Goal: Information Seeking & Learning: Compare options

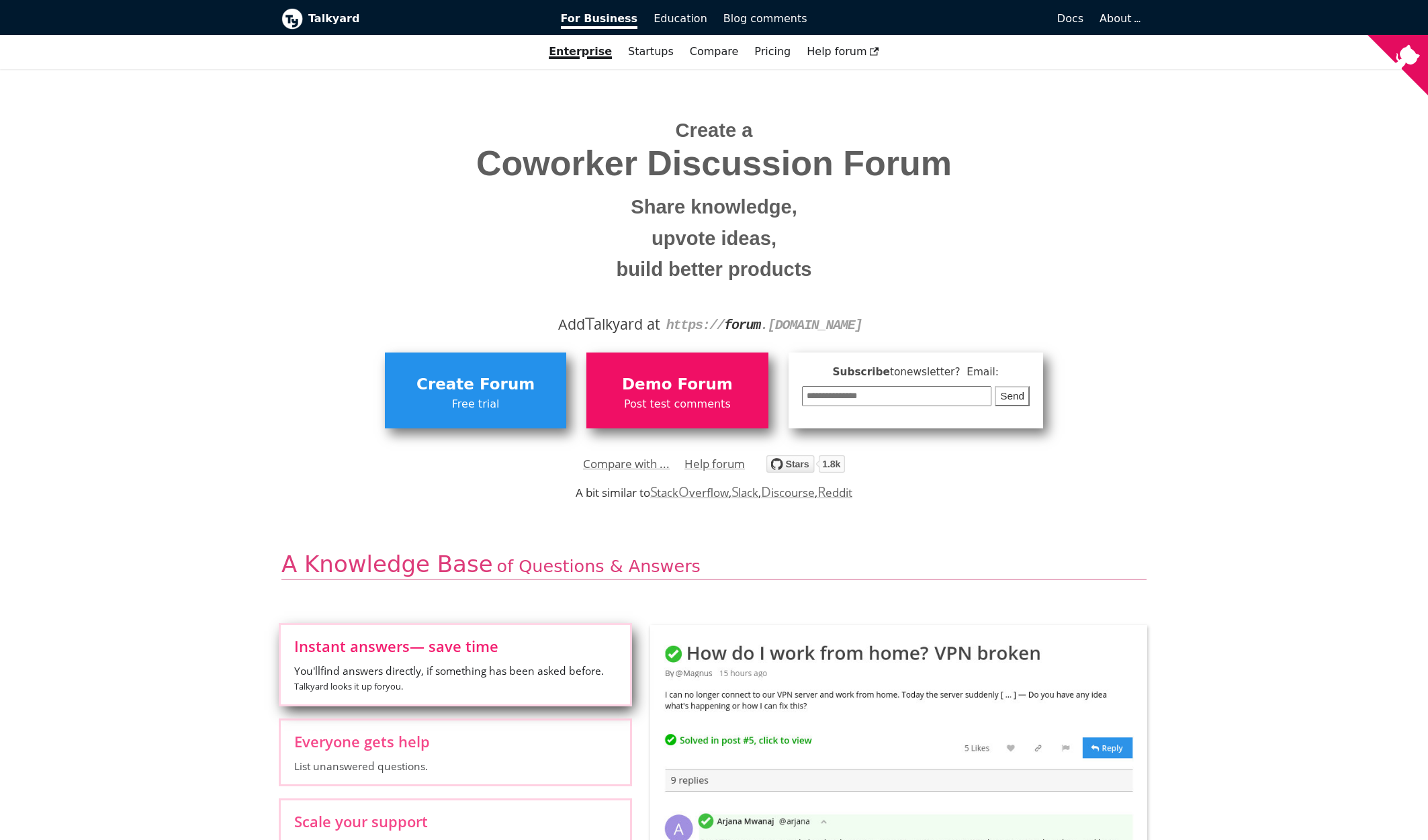
click at [348, 271] on small "build better products" at bounding box center [714, 269] width 845 height 32
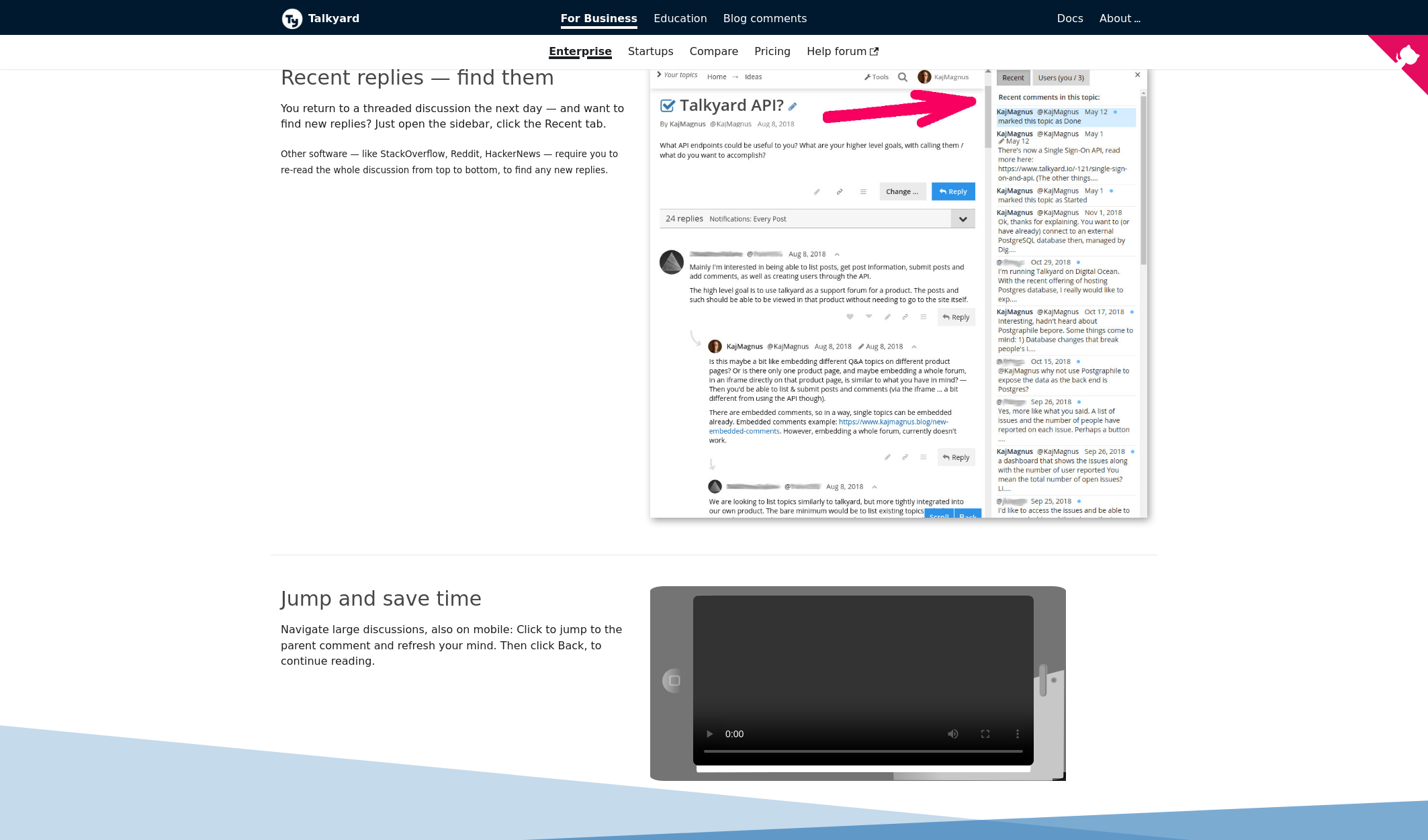
scroll to position [4358, 0]
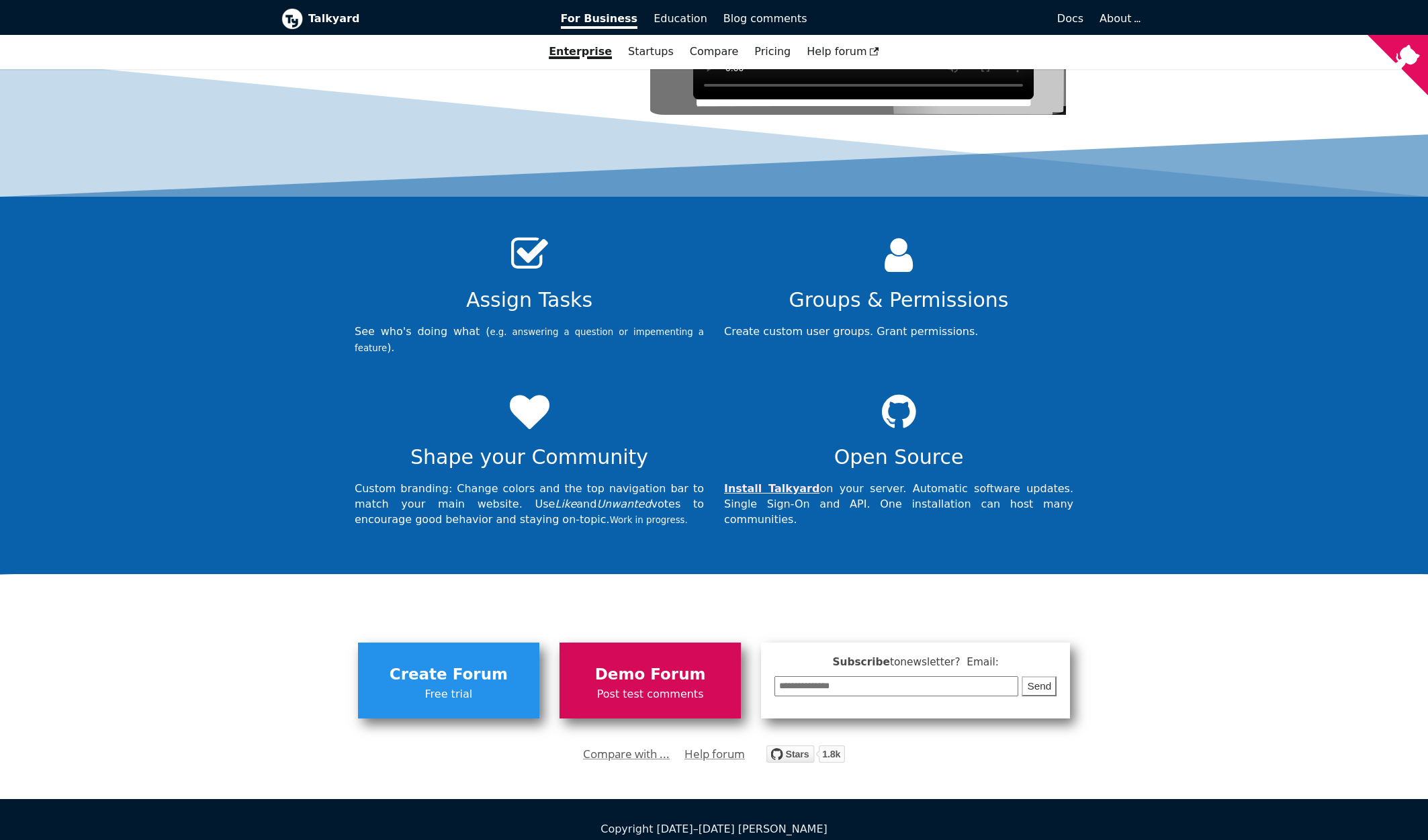
click at [646, 643] on link "Demo Forum Post test comments" at bounding box center [650, 680] width 182 height 75
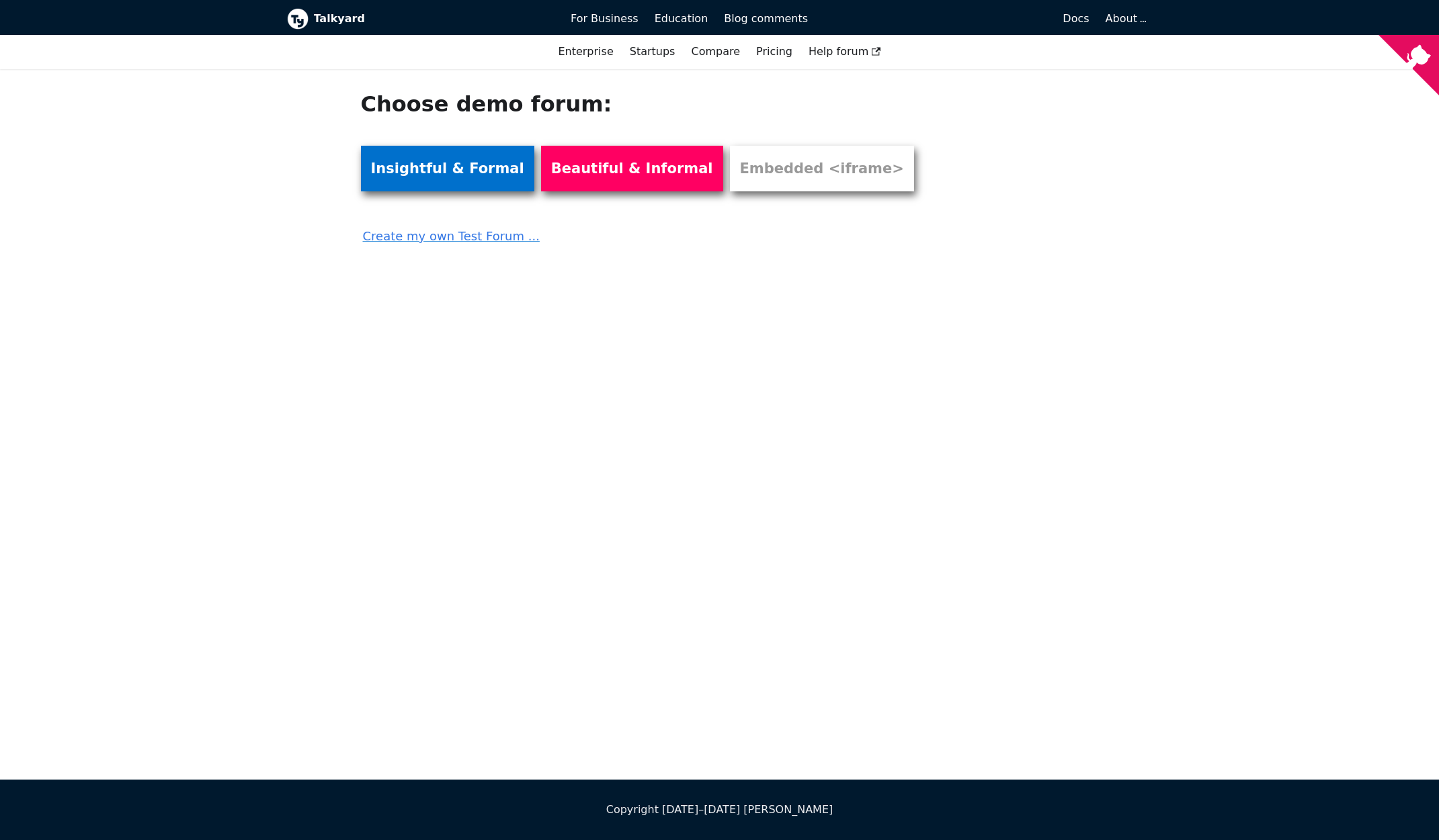
click at [447, 162] on link "Insightful & Formal" at bounding box center [448, 168] width 173 height 45
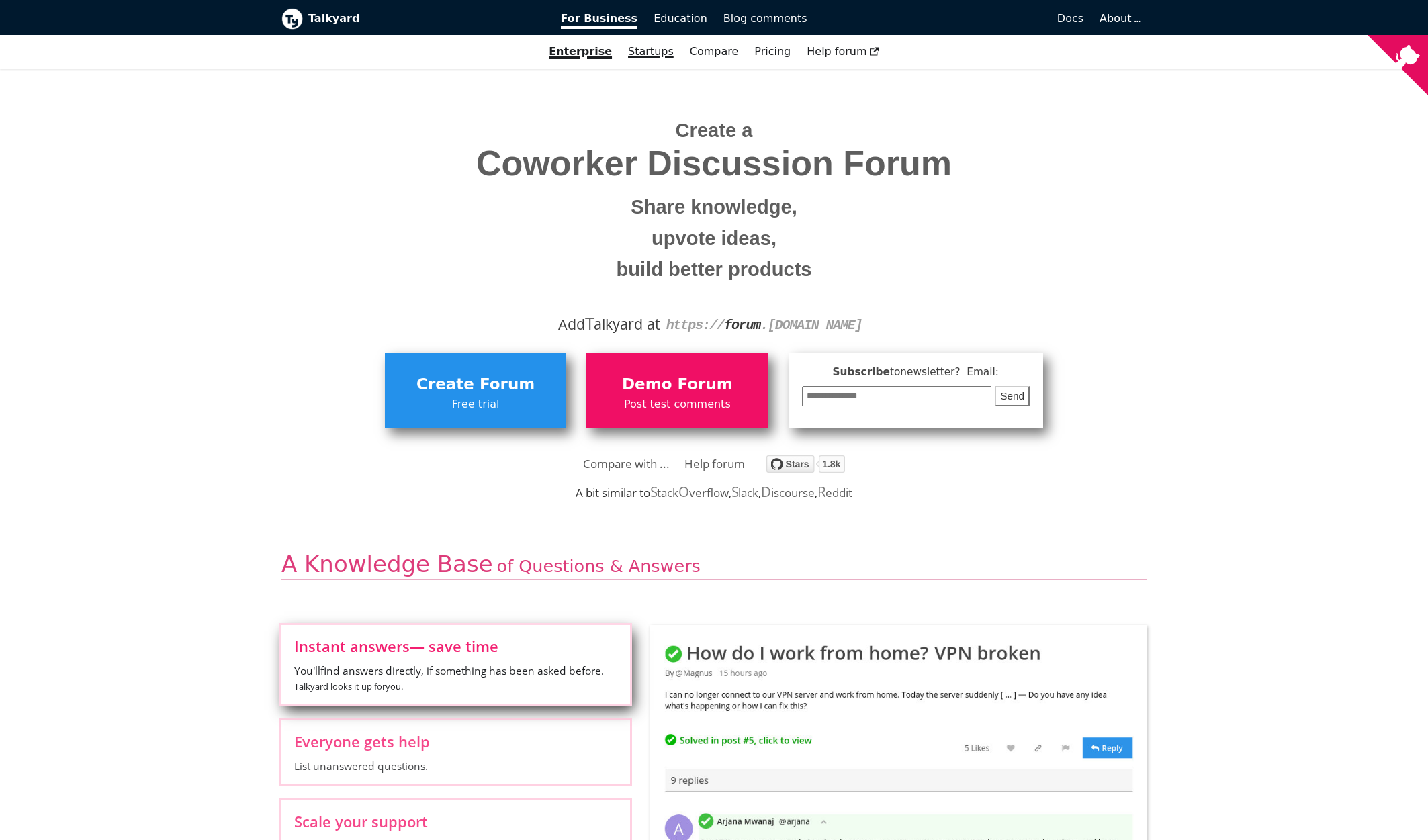
click at [649, 57] on link "Startups" at bounding box center [650, 52] width 62 height 23
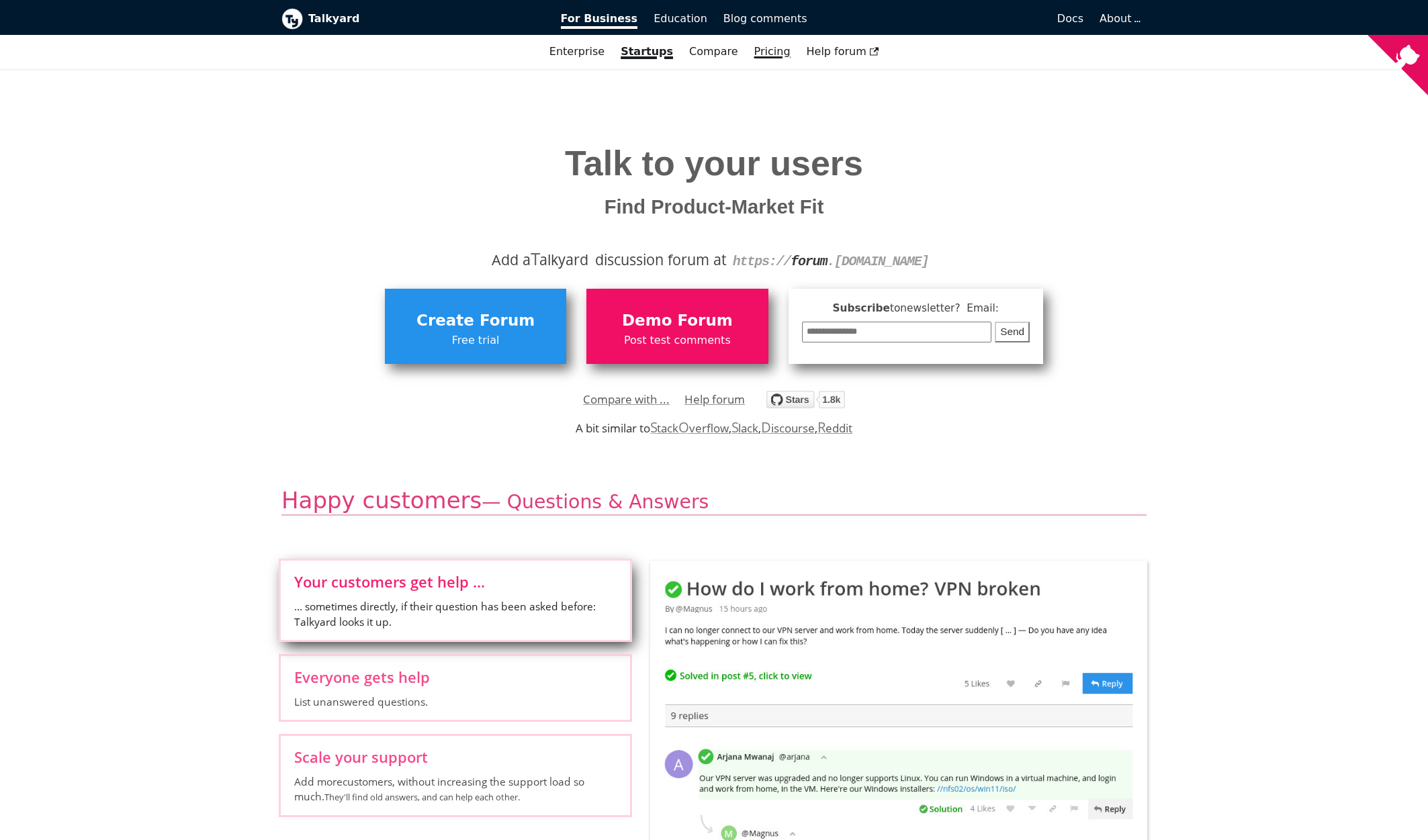
click at [753, 52] on link "Pricing" at bounding box center [773, 52] width 52 height 23
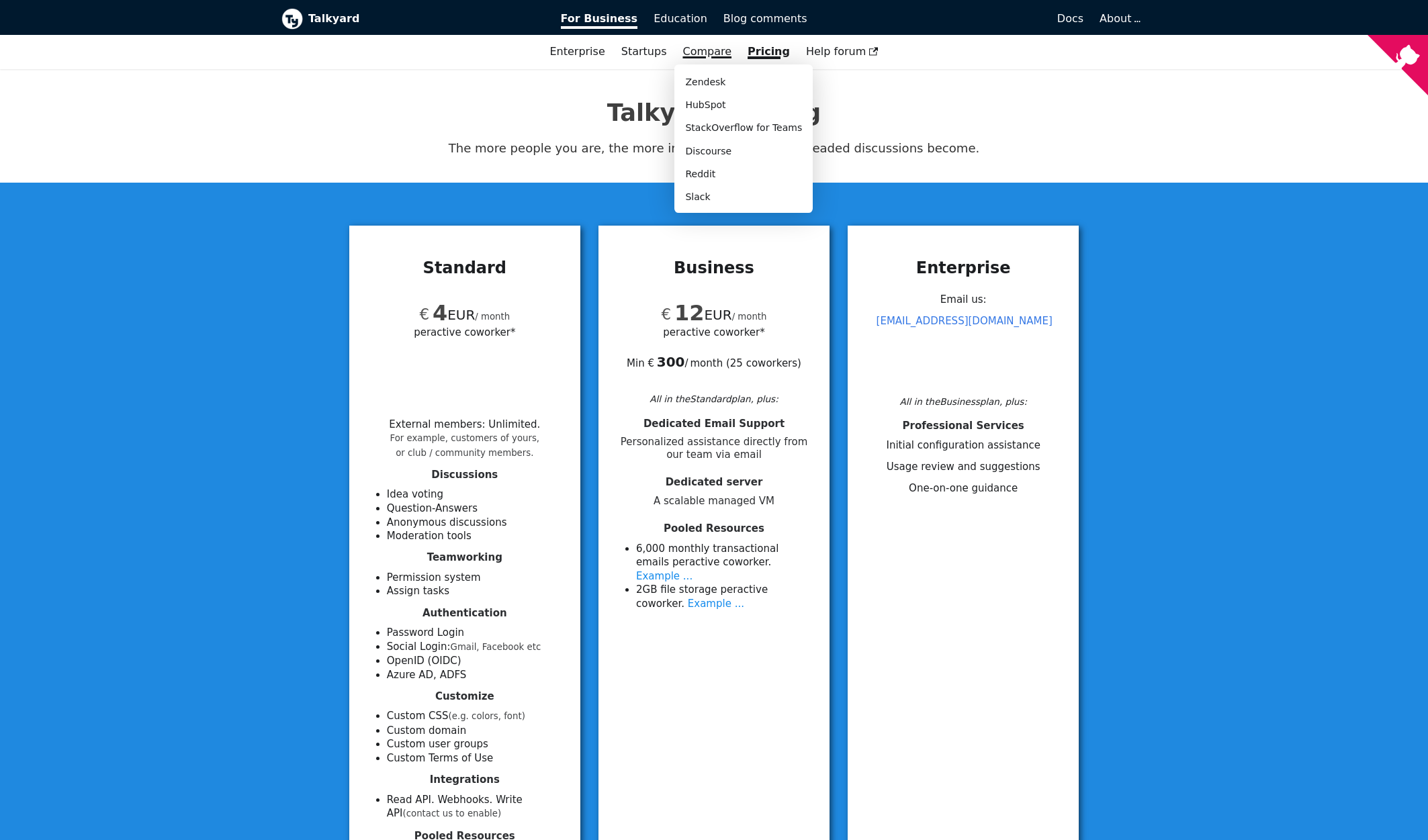
click at [718, 52] on link "Compare" at bounding box center [706, 51] width 49 height 13
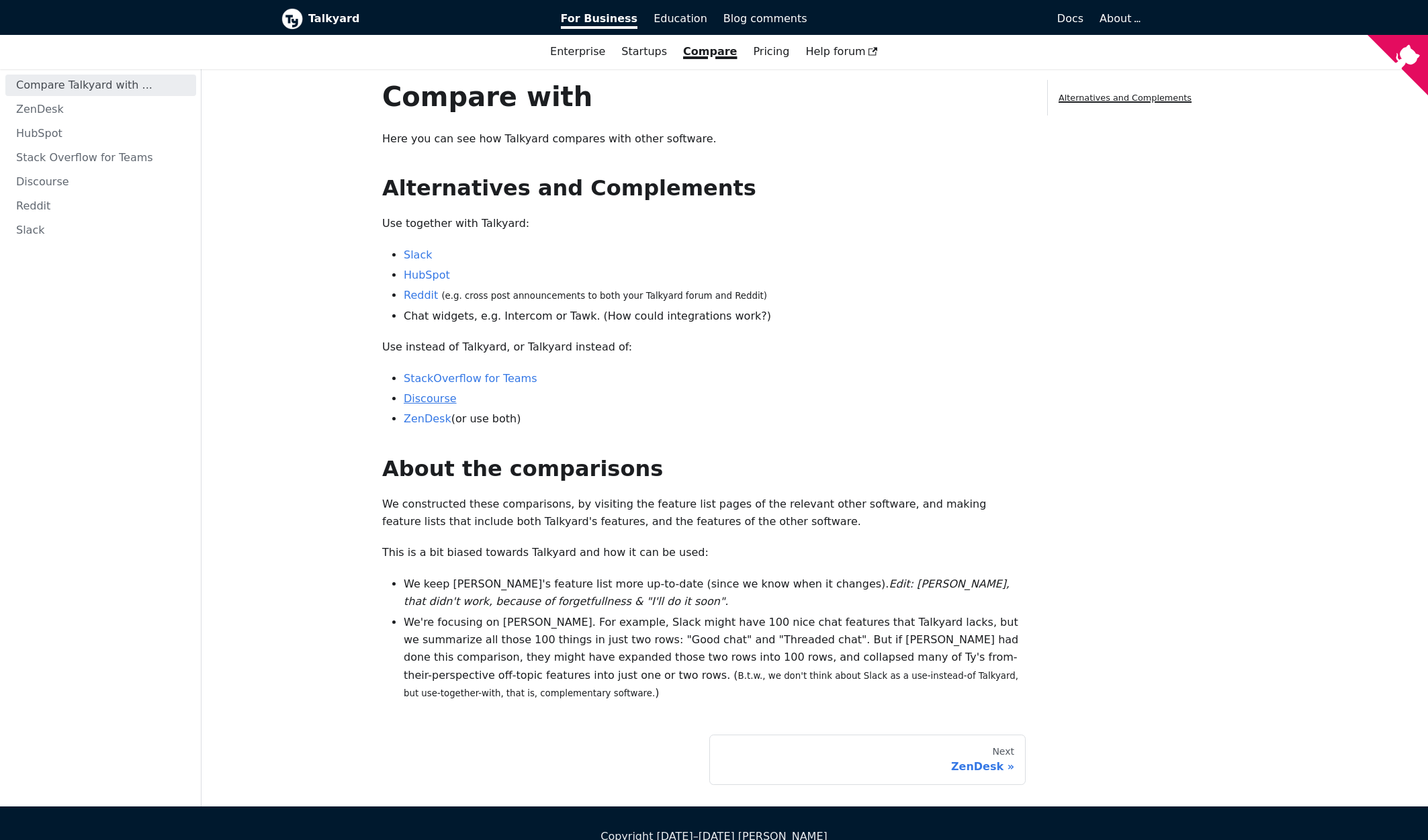
click at [445, 396] on link "Discourse" at bounding box center [430, 398] width 53 height 13
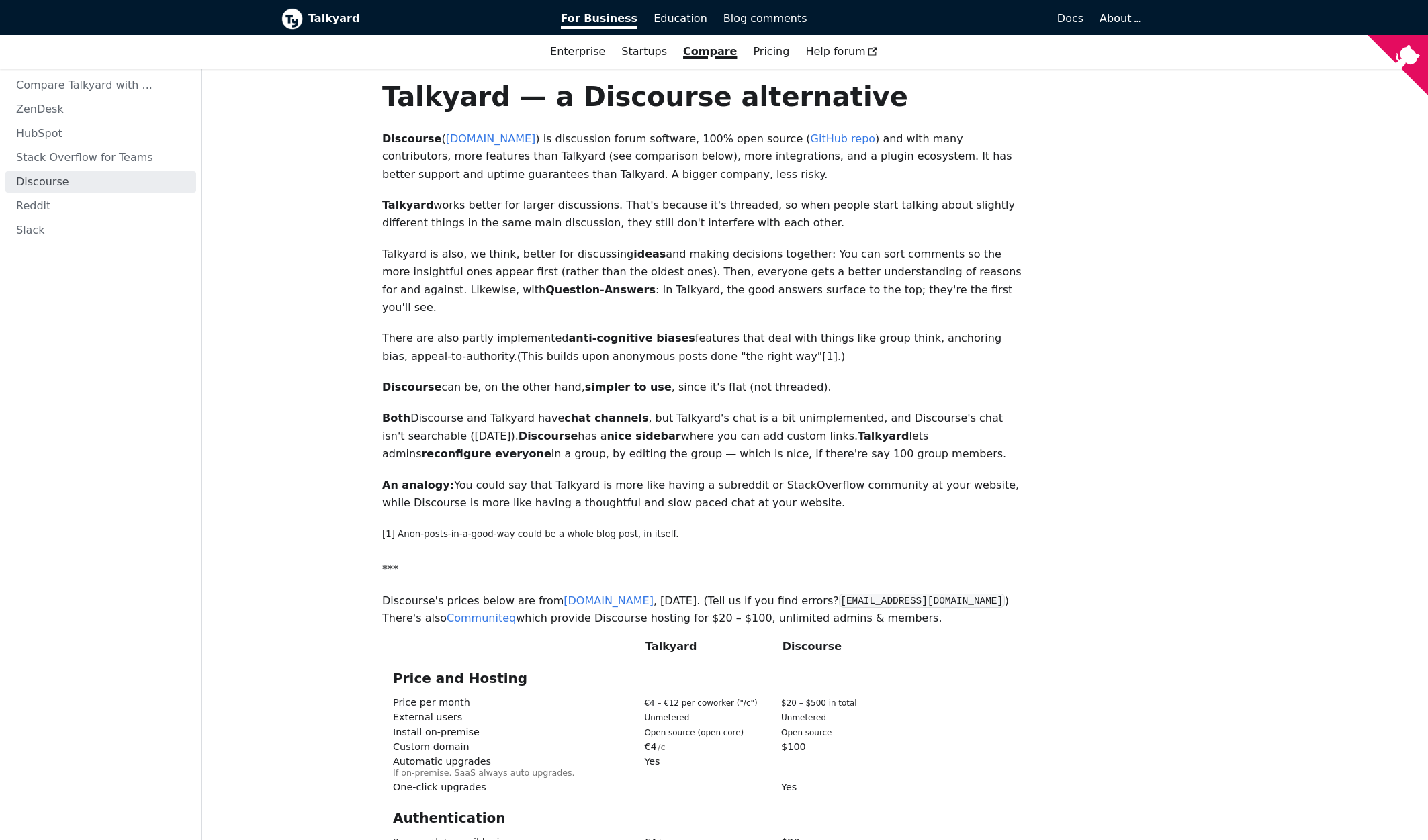
click at [313, 24] on b "Talkyard" at bounding box center [424, 18] width 234 height 17
